Goal: Task Accomplishment & Management: Use online tool/utility

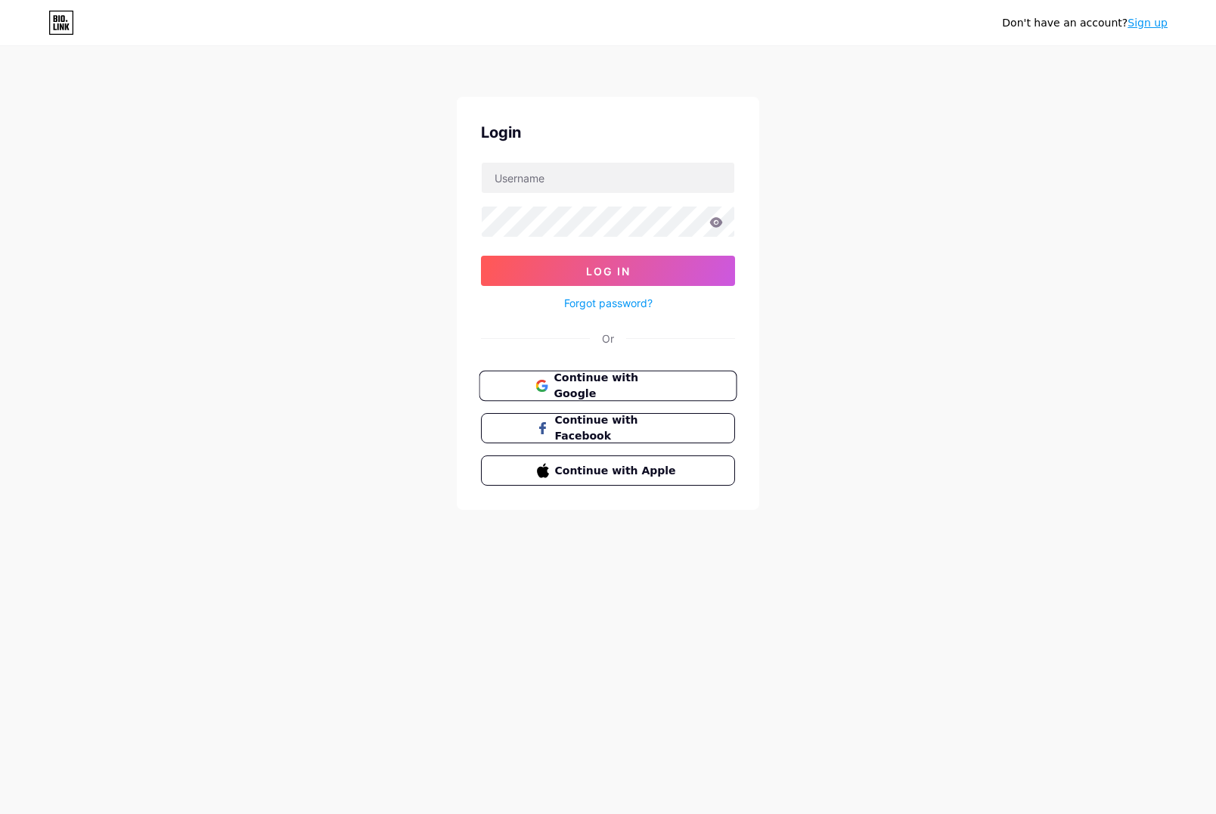
click at [607, 390] on span "Continue with Google" at bounding box center [617, 386] width 126 height 33
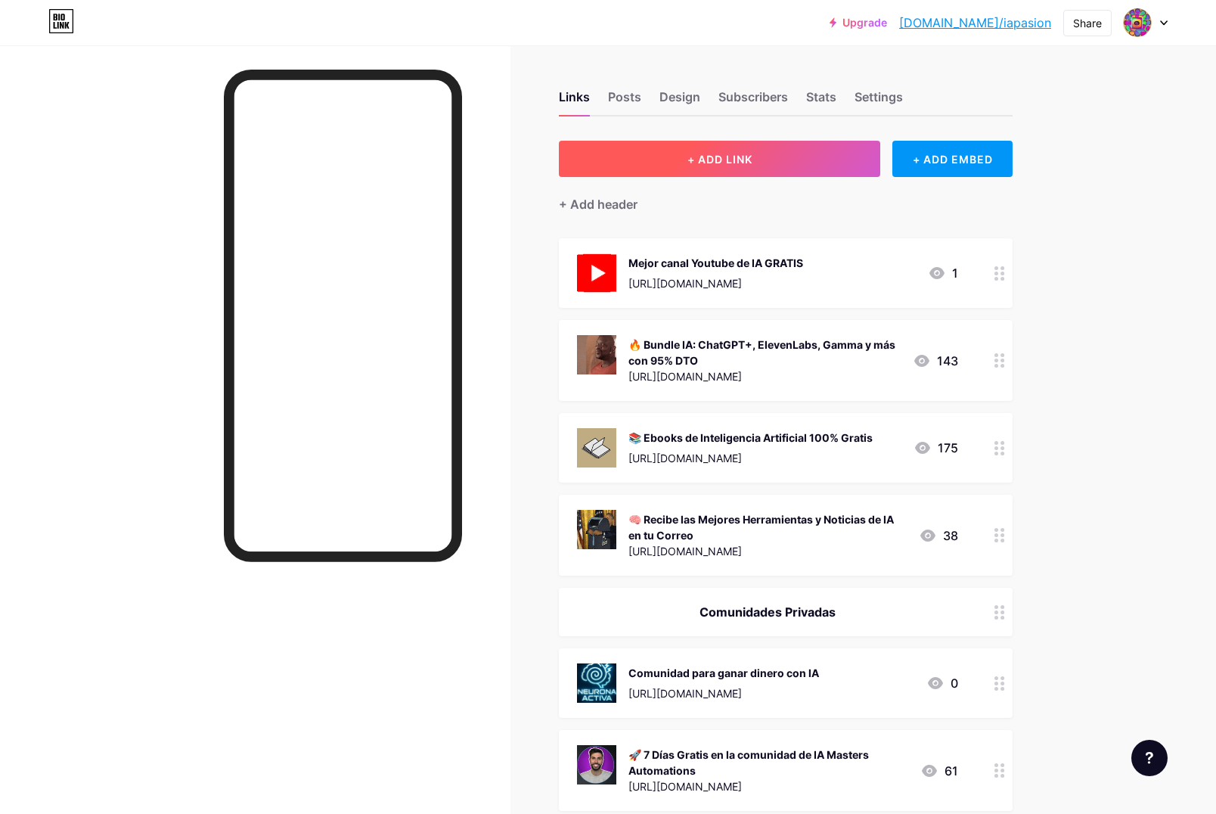
click at [775, 147] on button "+ ADD LINK" at bounding box center [719, 159] width 321 height 36
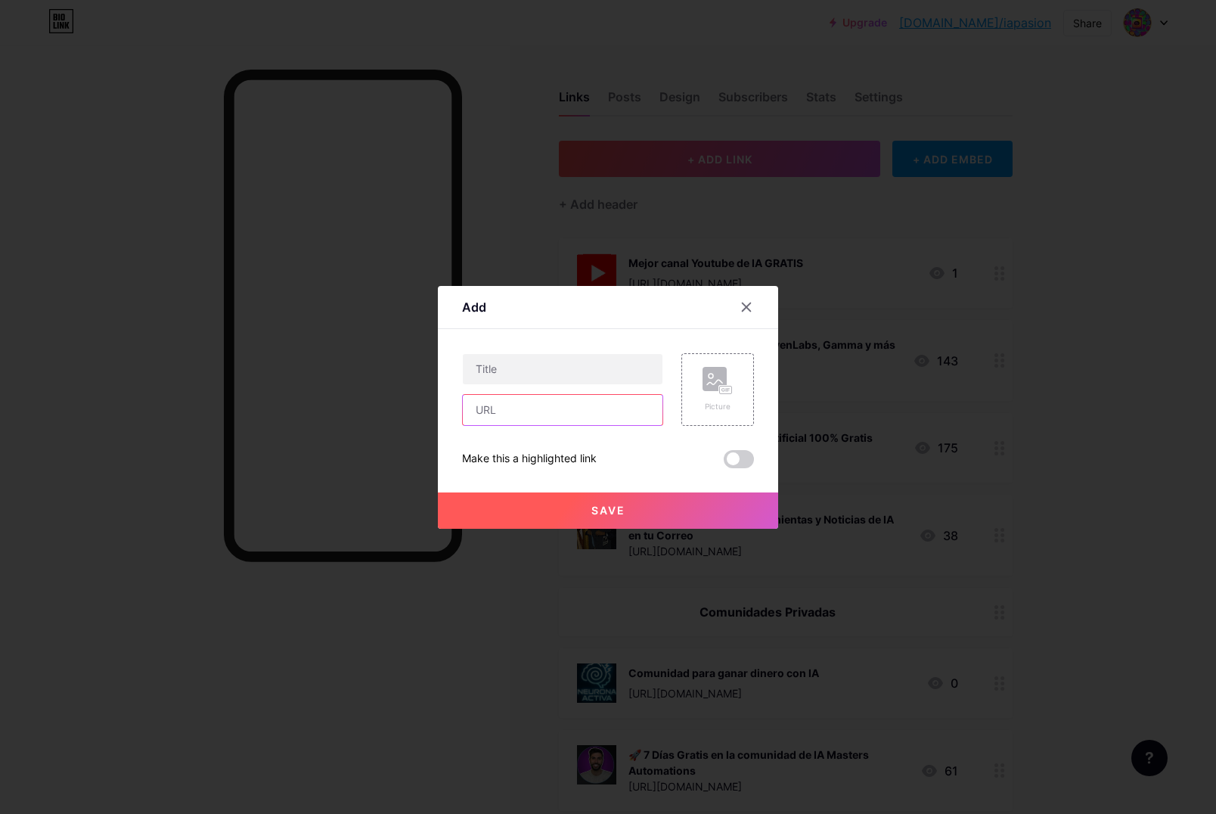
click at [551, 416] on input "text" at bounding box center [563, 410] width 200 height 30
paste input "🎁 Descarga Gratis la Guía: 17 formas de ganar dinero con IA"
type input "🎁 Descarga Gratis la Guía: 17 formas de ganar dinero con IA"
click at [564, 371] on input "text" at bounding box center [563, 369] width 200 height 30
paste input "Neurona Activa"
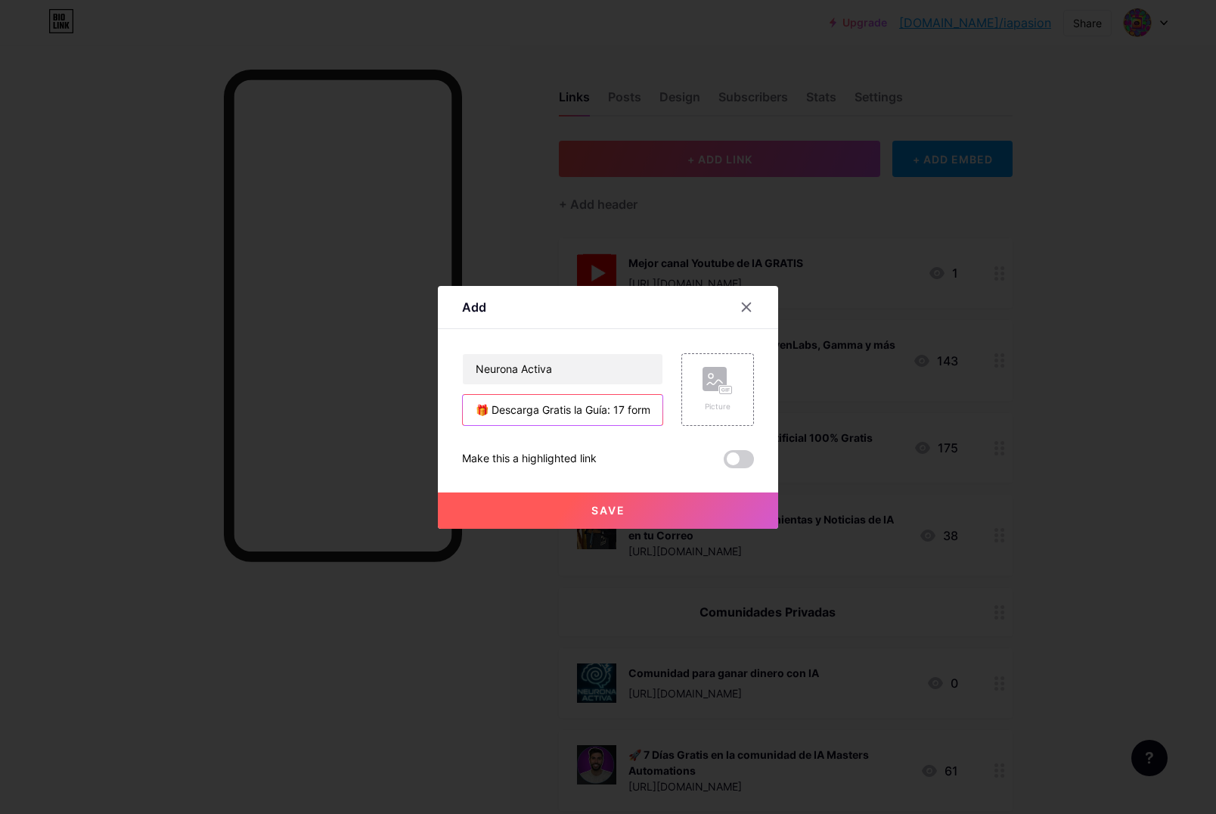
drag, startPoint x: 491, startPoint y: 411, endPoint x: 473, endPoint y: 411, distance: 18.2
click at [473, 411] on input "🎁 Descarga Gratis la Guía: 17 formas de ganar dinero con IA" at bounding box center [563, 410] width 200 height 30
click at [582, 367] on input "Neurona Activa" at bounding box center [563, 369] width 200 height 30
type input "Comunidad Neurona Activa"
click at [689, 383] on div "Picture" at bounding box center [717, 389] width 73 height 73
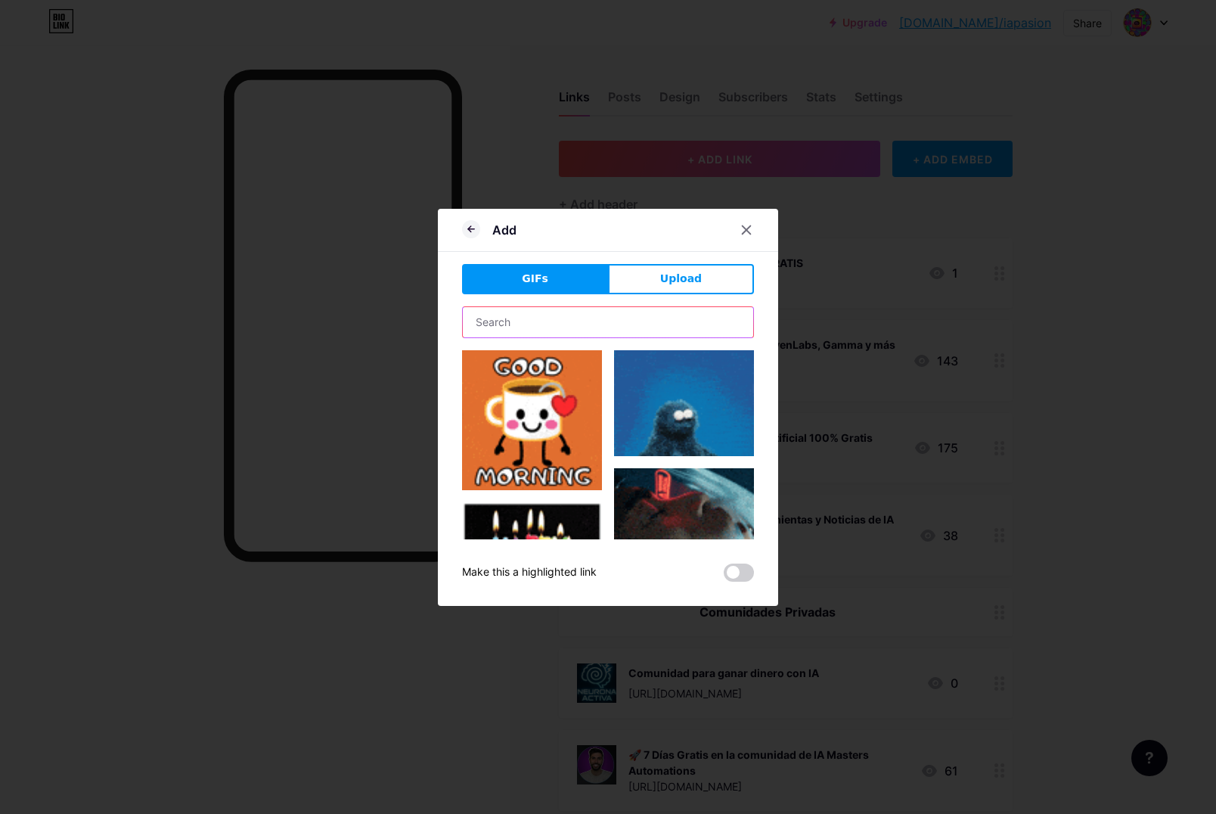
click at [596, 321] on input "text" at bounding box center [608, 322] width 290 height 30
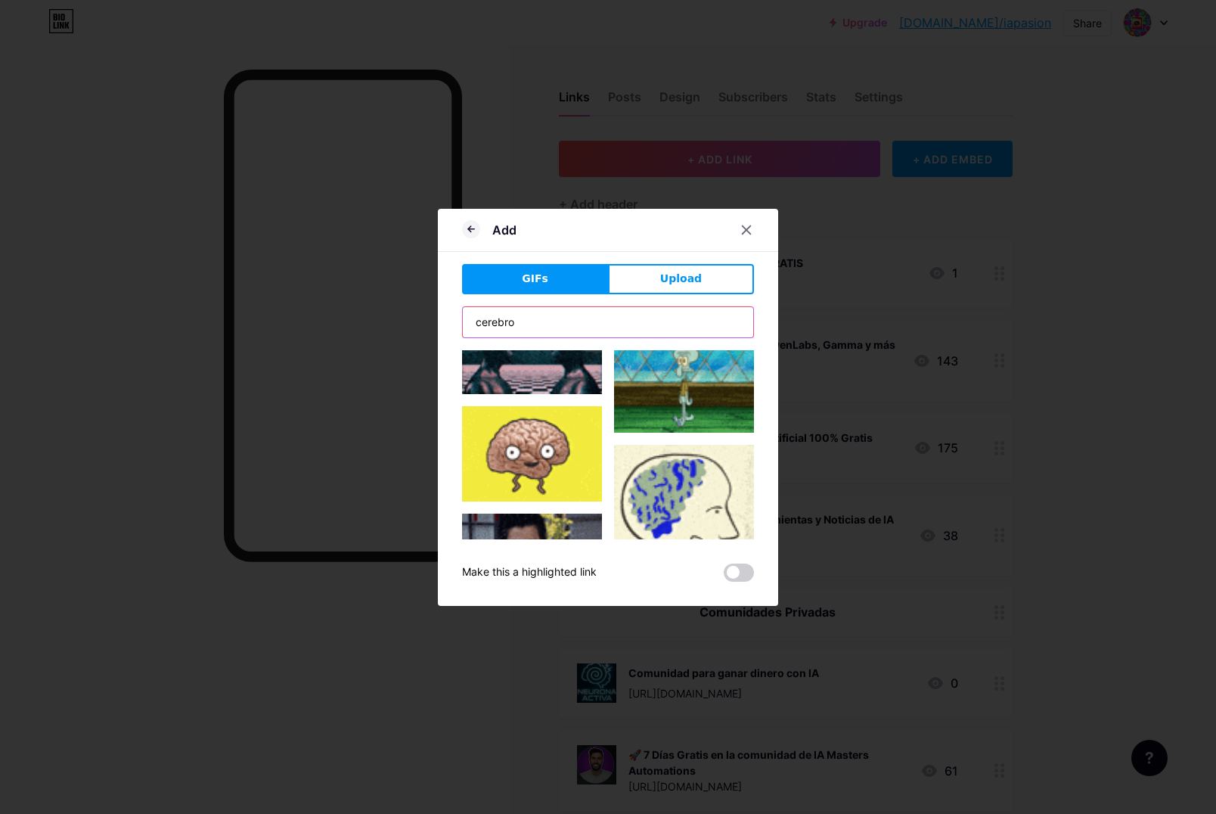
scroll to position [234, 0]
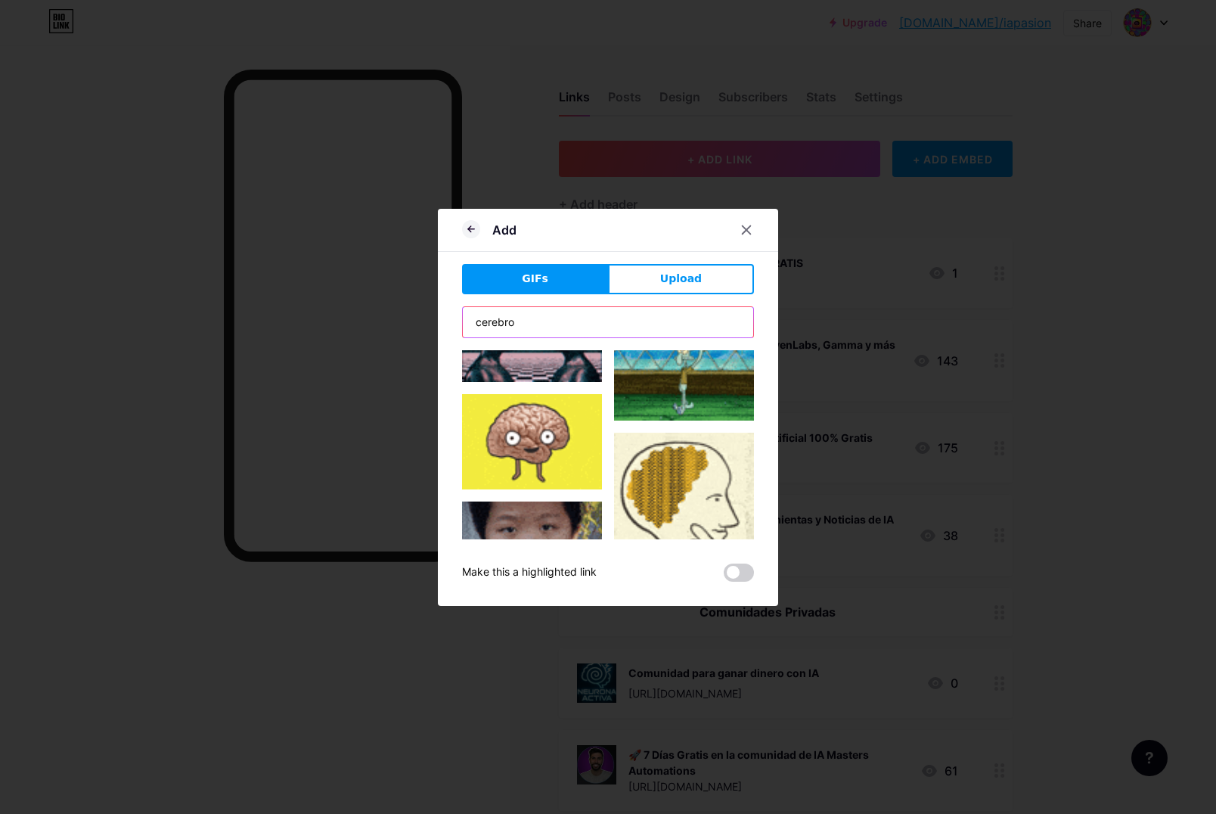
type input "cerebro"
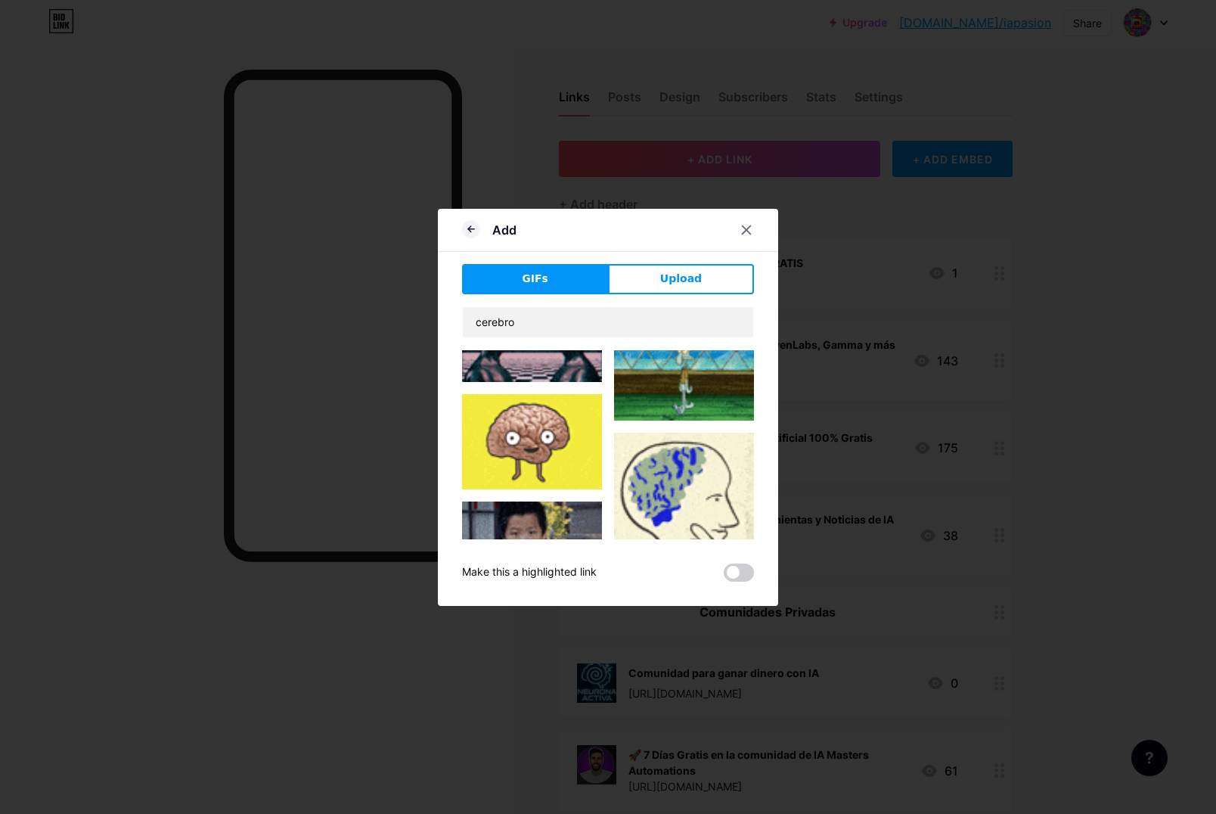
click at [571, 433] on img at bounding box center [532, 441] width 140 height 95
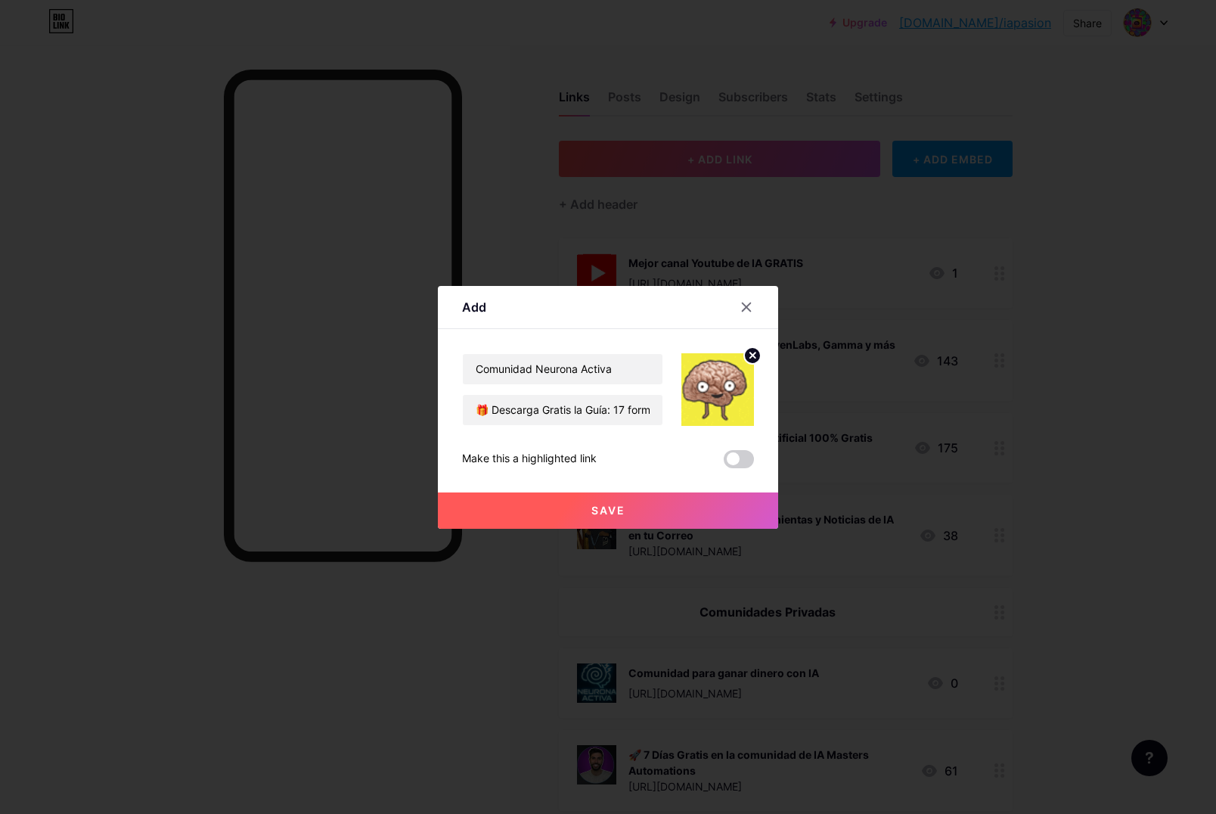
click at [737, 453] on span at bounding box center [739, 459] width 30 height 18
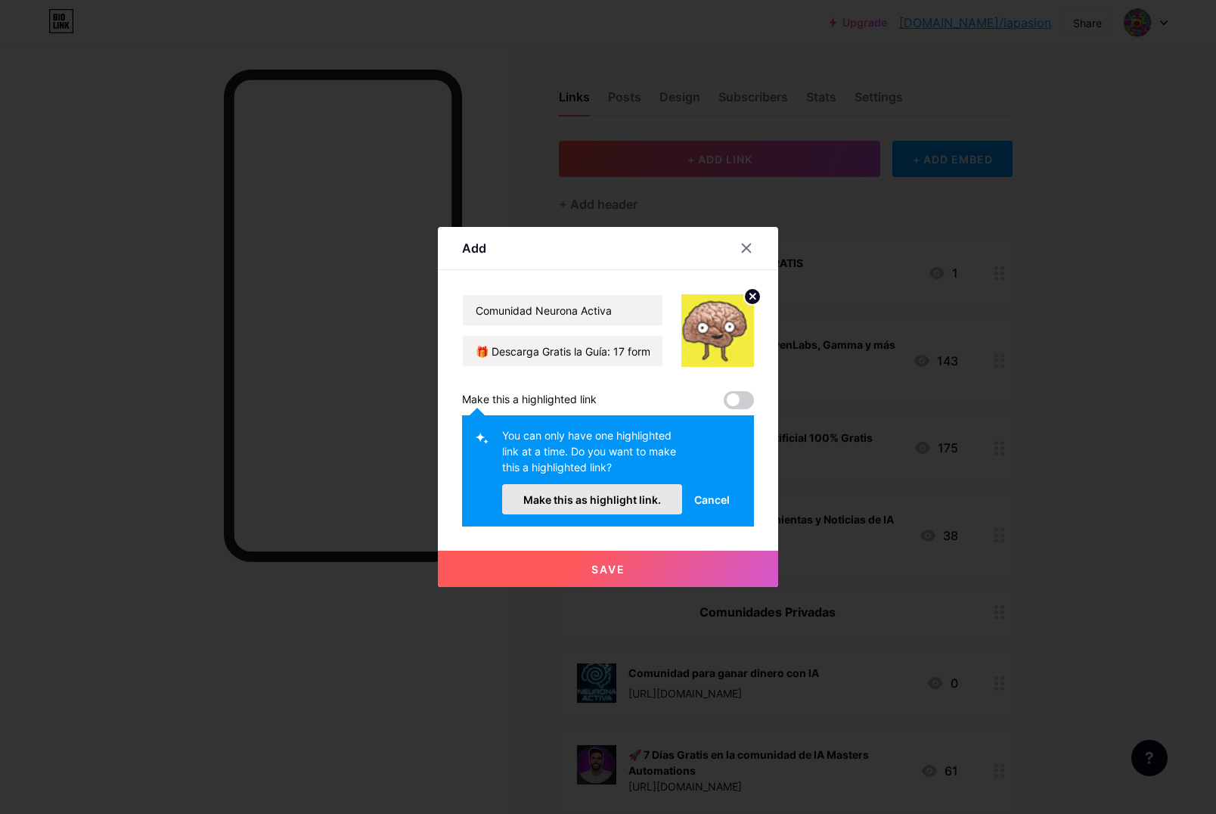
click at [621, 505] on span "Make this as highlight link." at bounding box center [592, 499] width 138 height 13
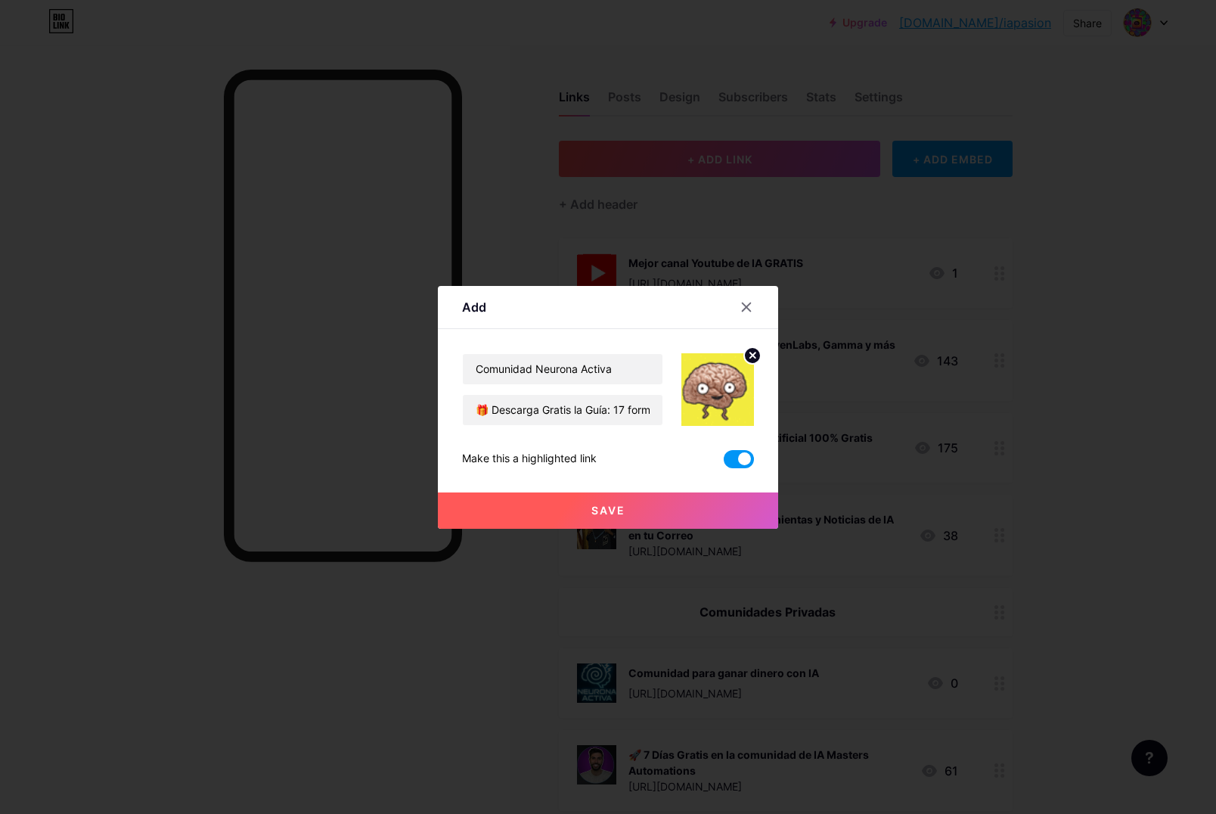
click at [621, 515] on span "Save" at bounding box center [608, 510] width 34 height 13
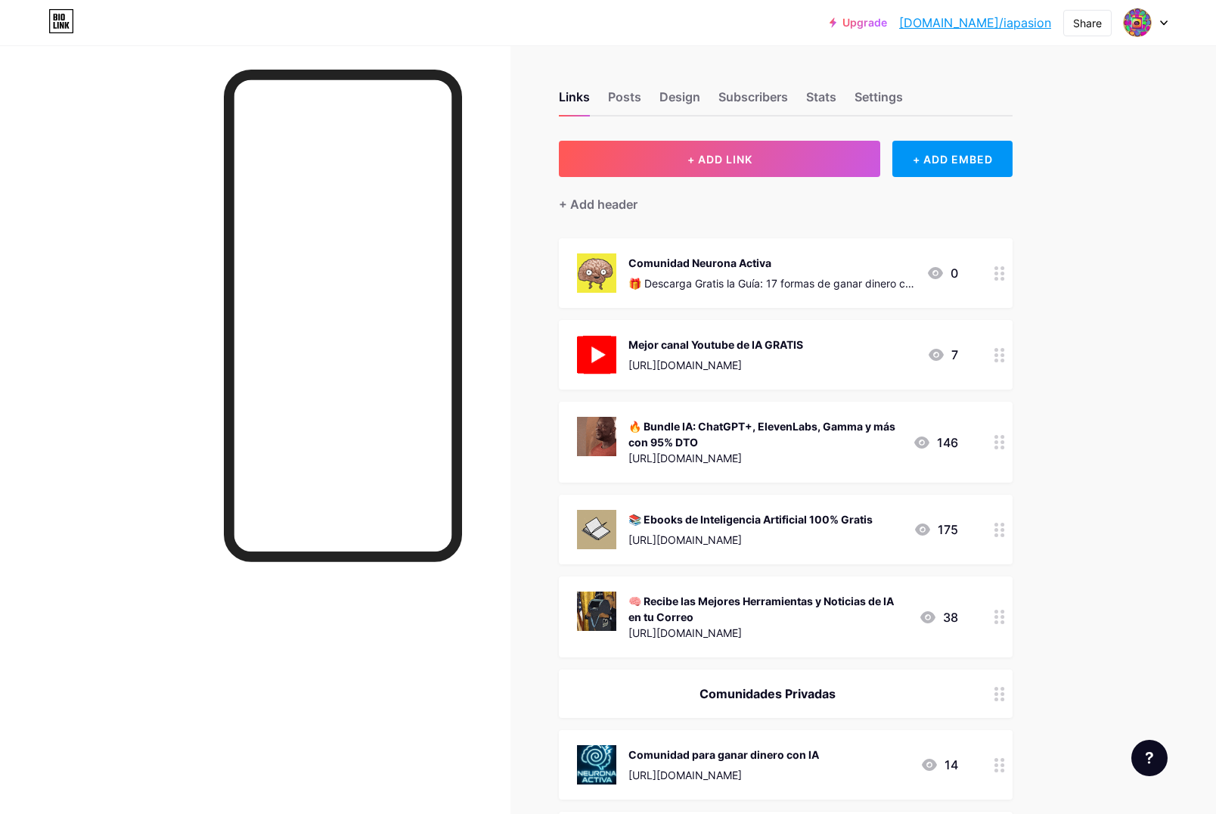
click at [992, 266] on div at bounding box center [1000, 273] width 26 height 70
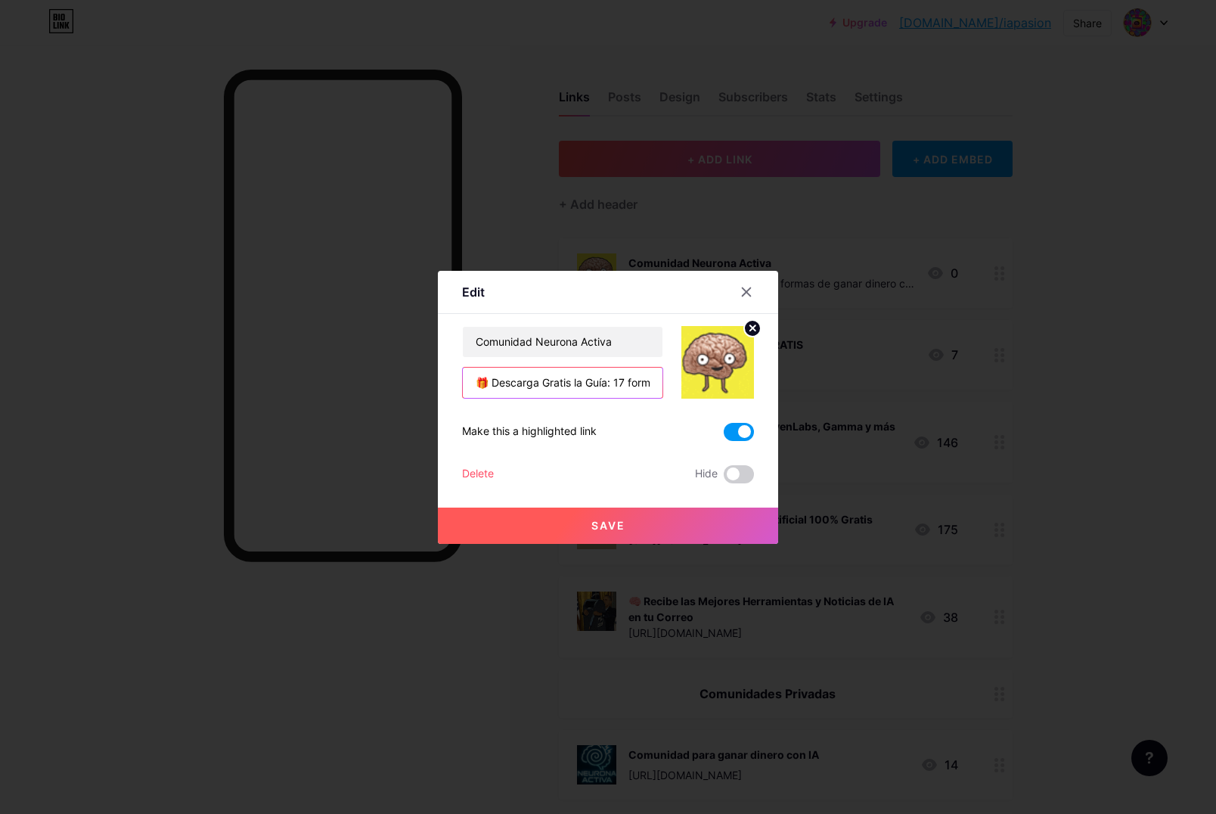
click at [602, 388] on input "🎁 Descarga Gratis la Guía: 17 formas de ganar dinero con IA" at bounding box center [563, 383] width 200 height 30
click at [632, 349] on input "Comunidad Neurona Activa" at bounding box center [563, 342] width 200 height 30
paste input "🎁 Descarga Gratis la Guía: 17 formas de ganar dinero con IA"
type input "Comunidad Neurona Activa - 🎁 Descarga Gratis la Guía: 17 formas de ganar dinero…"
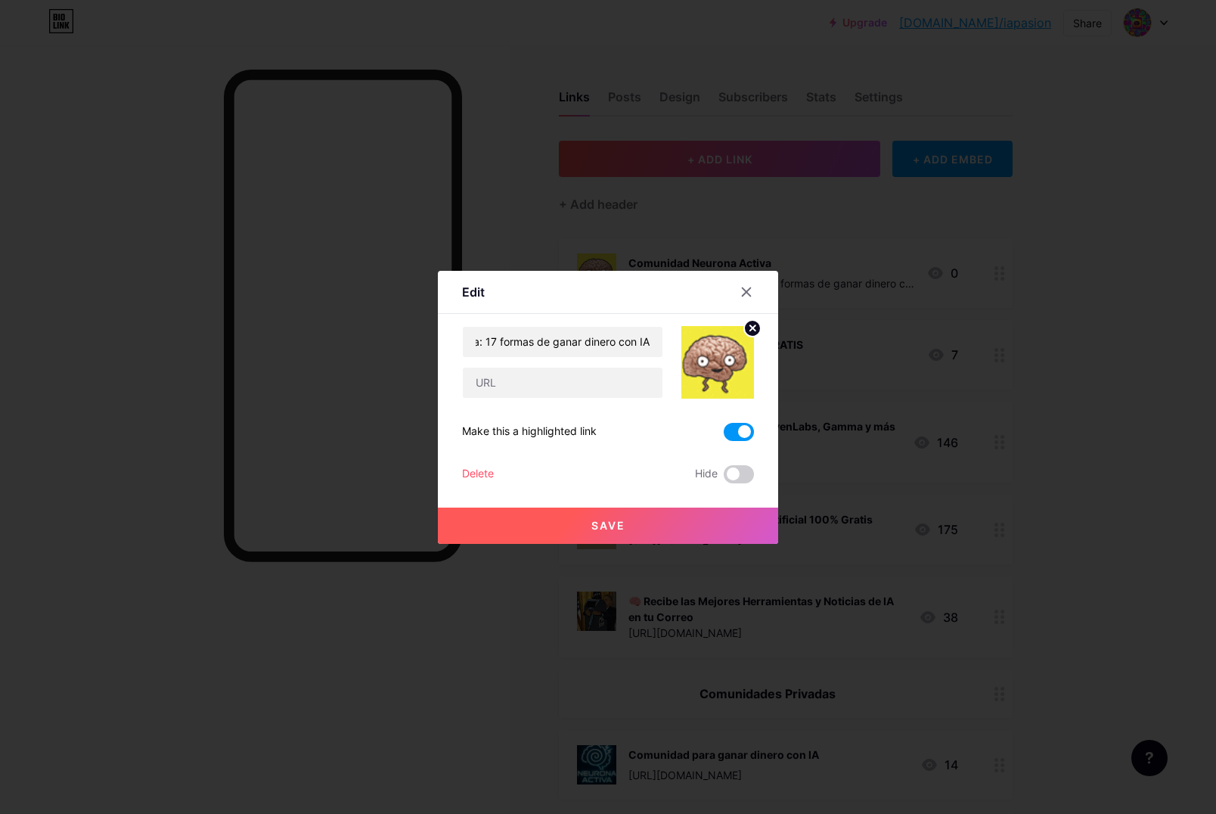
scroll to position [0, 0]
click at [577, 383] on input "text" at bounding box center [563, 383] width 200 height 30
paste input "https://neuronaactiva.es/"
type input "https://neuronaactiva.es/"
click at [582, 527] on button "Save" at bounding box center [608, 526] width 340 height 36
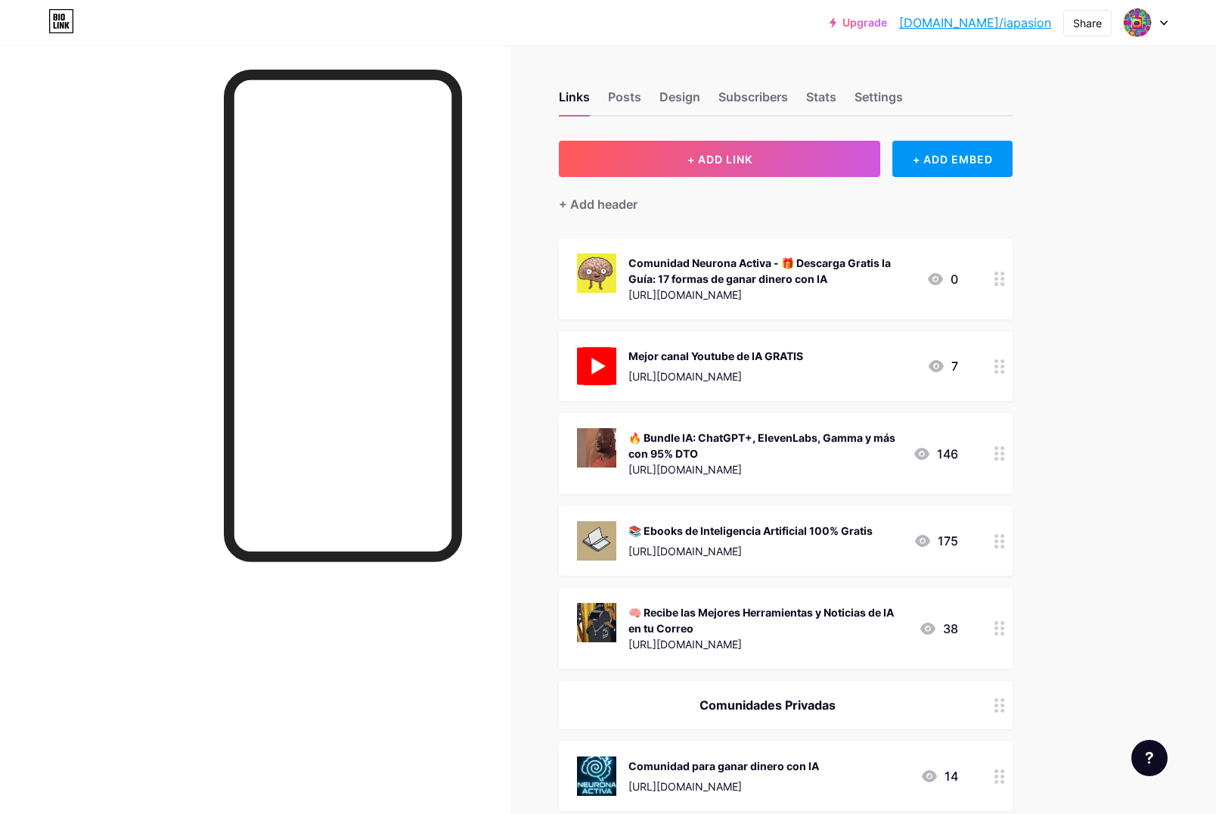
click at [982, 276] on div "Comunidad Neurona Activa - 🎁 Descarga Gratis la Guía: 17 formas de ganar dinero…" at bounding box center [786, 278] width 454 height 81
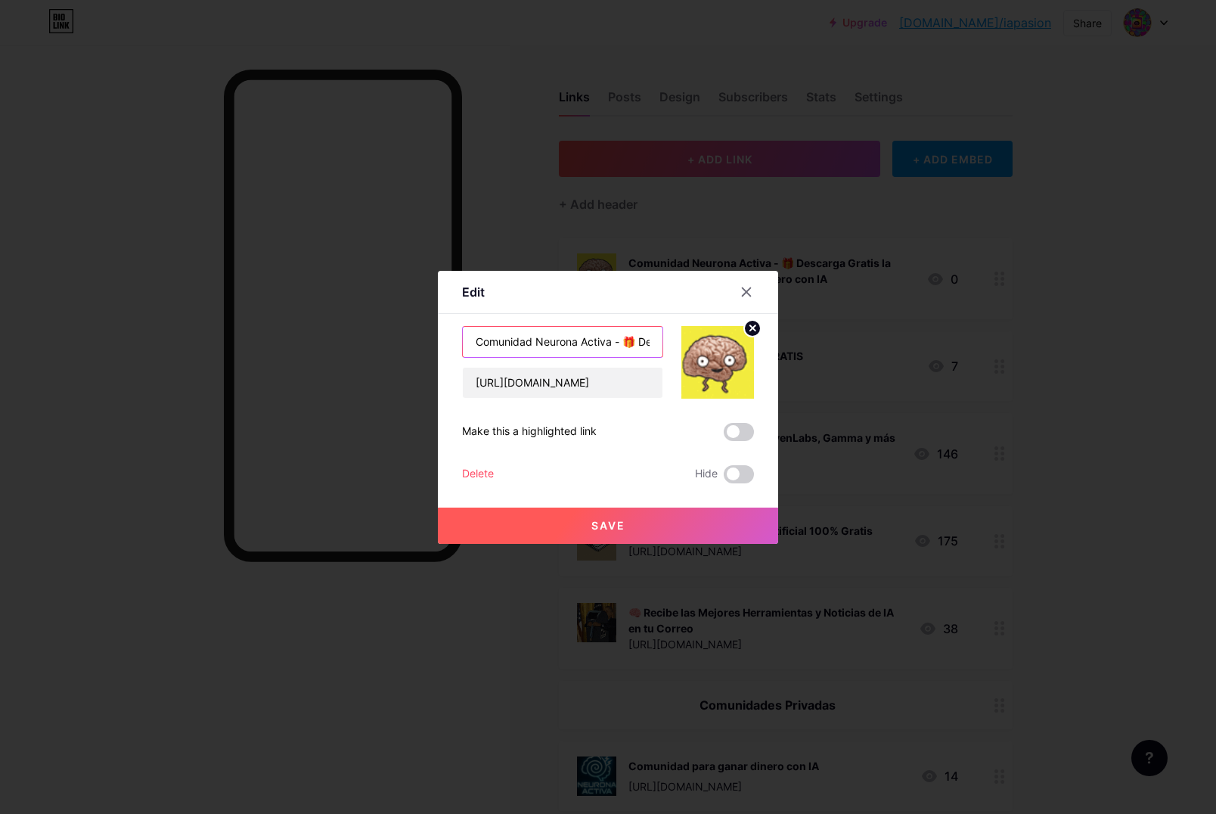
click at [619, 340] on input "Comunidad Neurona Activa - 🎁 Descarga Gratis la Guía: 17 formas de ganar dinero…" at bounding box center [563, 342] width 200 height 30
type input "Comunidad Neurona Activa <br> - 🎁 Descarga Gratis la Guía: 17 formas de ganar d…"
click at [619, 528] on span "Save" at bounding box center [608, 525] width 34 height 13
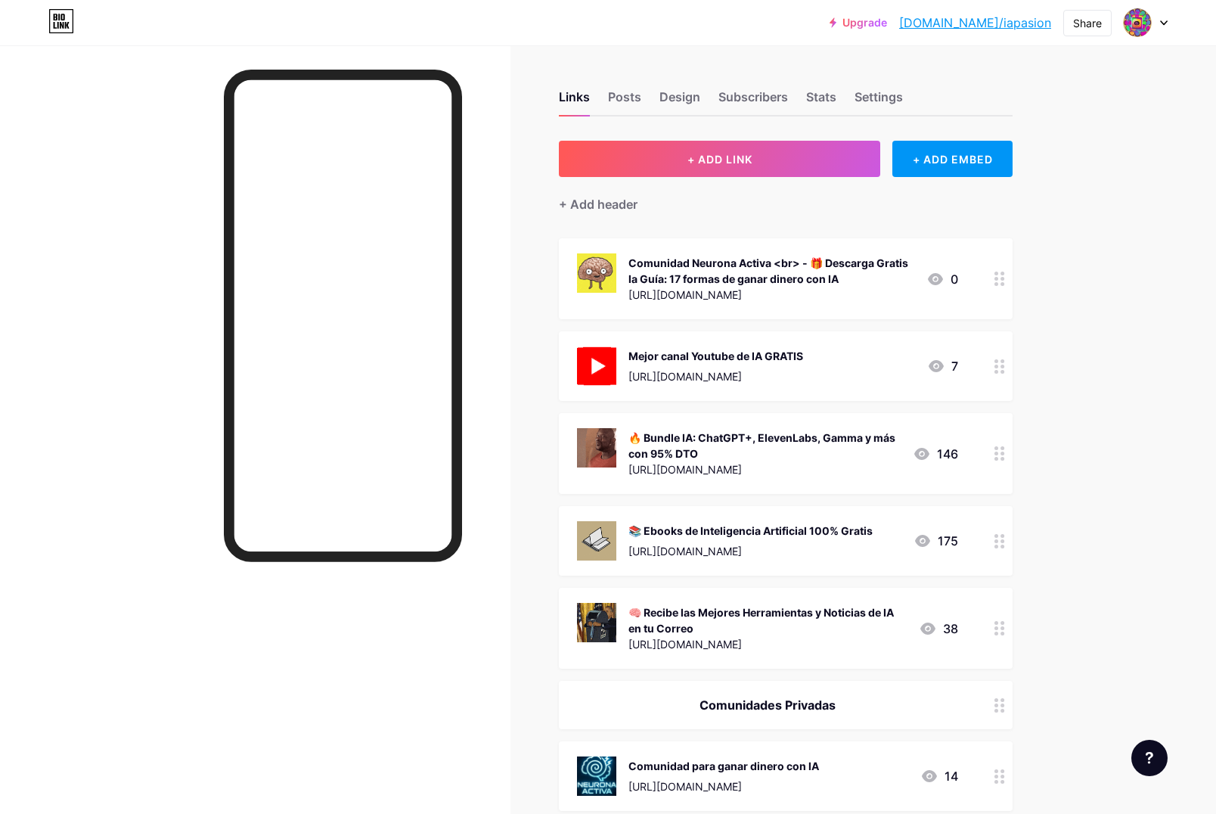
click at [764, 258] on div "Comunidad Neurona Activa <br> - 🎁 Descarga Gratis la Guía: 17 formas de ganar d…" at bounding box center [772, 271] width 286 height 32
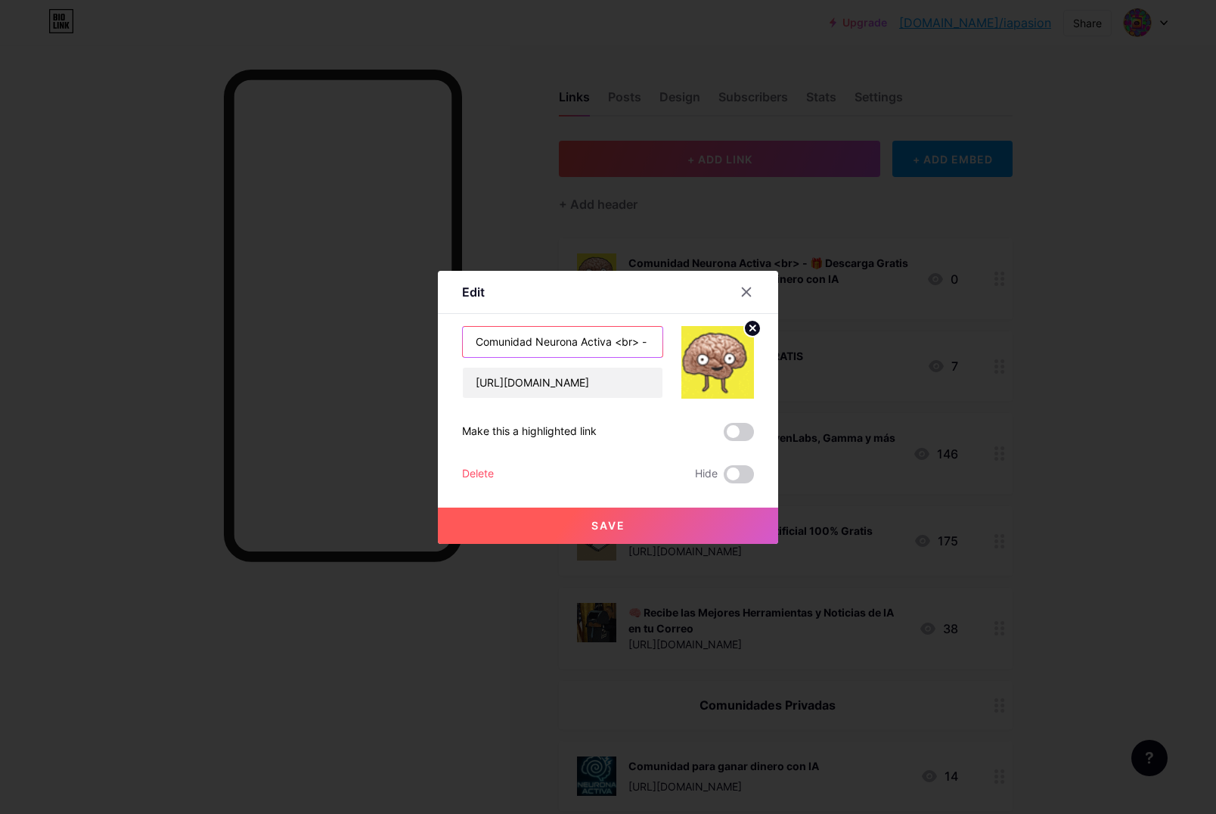
click at [618, 342] on input "Comunidad Neurona Activa <br> - 🎁 Descarga Gratis la Guía: 17 formas de ganar d…" at bounding box center [563, 342] width 200 height 30
type input "Comunidad Neurona Activa \n - 🎁 Descarga Gratis la Guía: 17 formas de ganar din…"
click at [638, 539] on button "Save" at bounding box center [608, 526] width 340 height 36
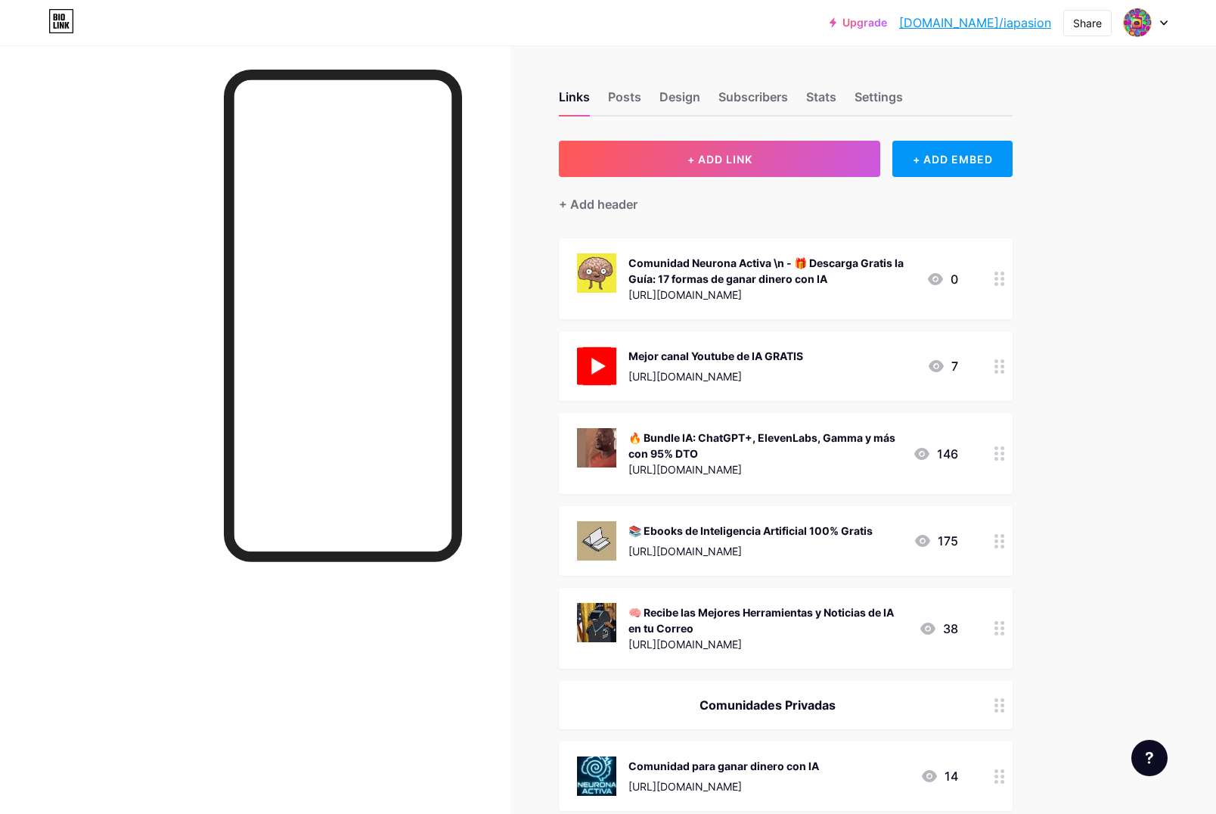
click at [855, 262] on div "Comunidad Neurona Activa \n - 🎁 Descarga Gratis la Guía: 17 formas de ganar din…" at bounding box center [772, 271] width 286 height 32
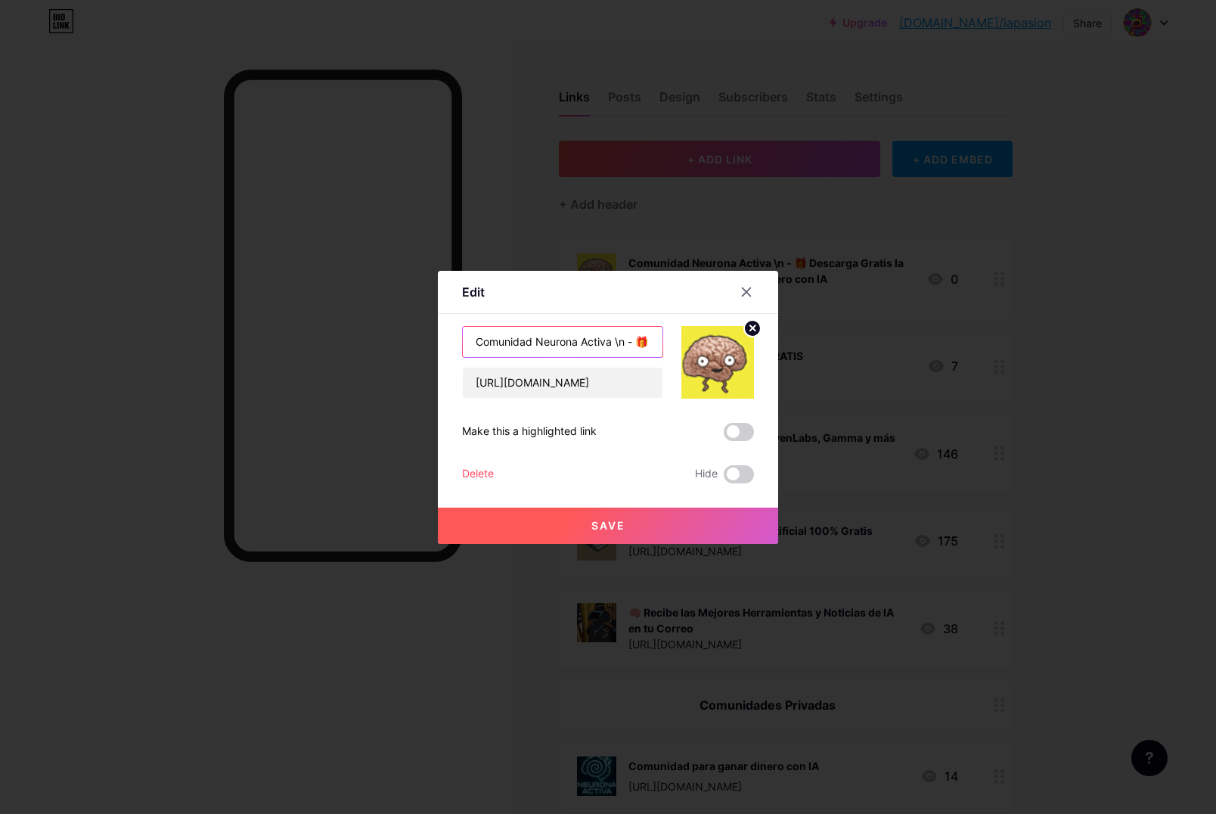
click at [622, 343] on input "Comunidad Neurona Activa \n - 🎁 Descarga Gratis la Guía: 17 formas de ganar din…" at bounding box center [563, 342] width 200 height 30
type input "Comunidad Neurona Activa - 🎁 Descarga Gratis la Guía: 17 formas de ganar dinero…"
click at [610, 514] on button "Save" at bounding box center [608, 526] width 340 height 36
